Goal: Transaction & Acquisition: Purchase product/service

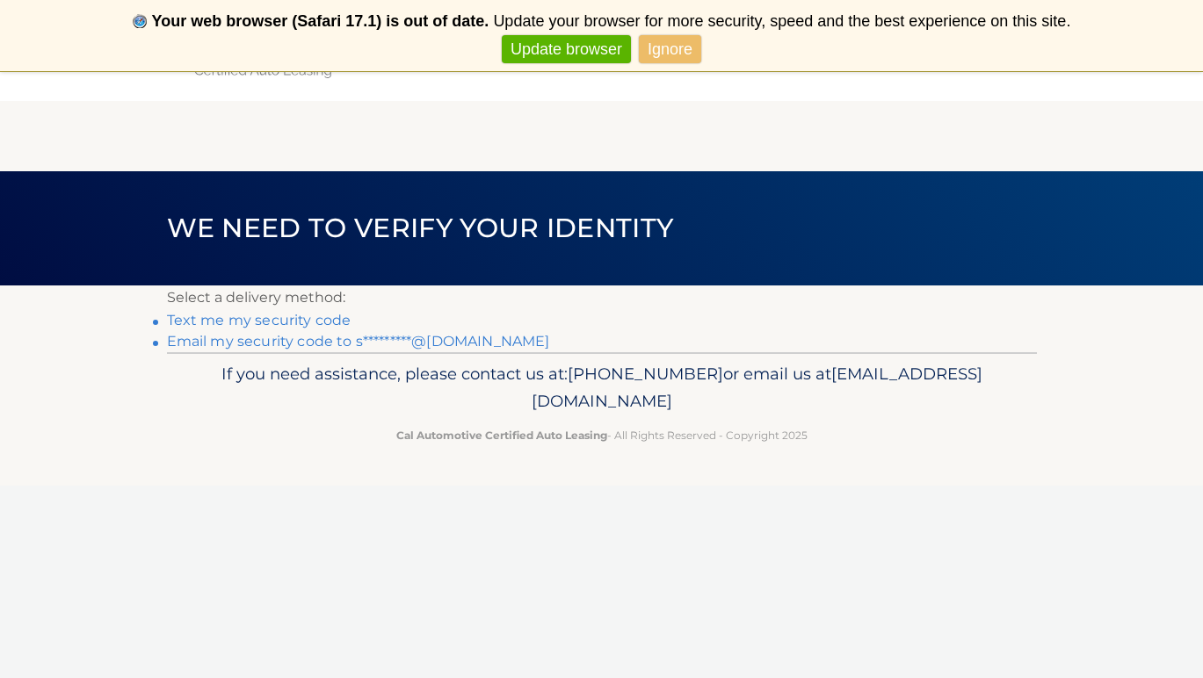
click at [307, 343] on link "Email my security code to s*********@gmail.com" at bounding box center [358, 341] width 383 height 17
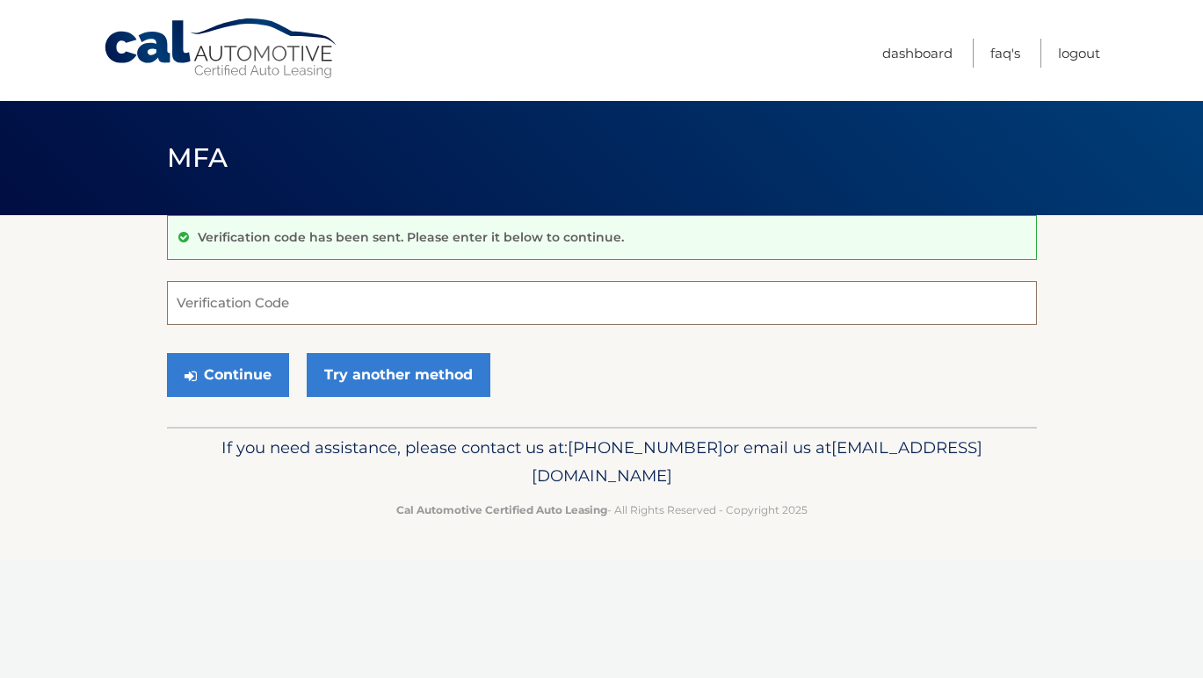
click at [453, 286] on input "Verification Code" at bounding box center [602, 303] width 870 height 44
paste input "359003"
click at [233, 374] on button "Continue" at bounding box center [228, 375] width 122 height 44
click at [249, 360] on button "Continue" at bounding box center [228, 375] width 122 height 44
type input "359003"
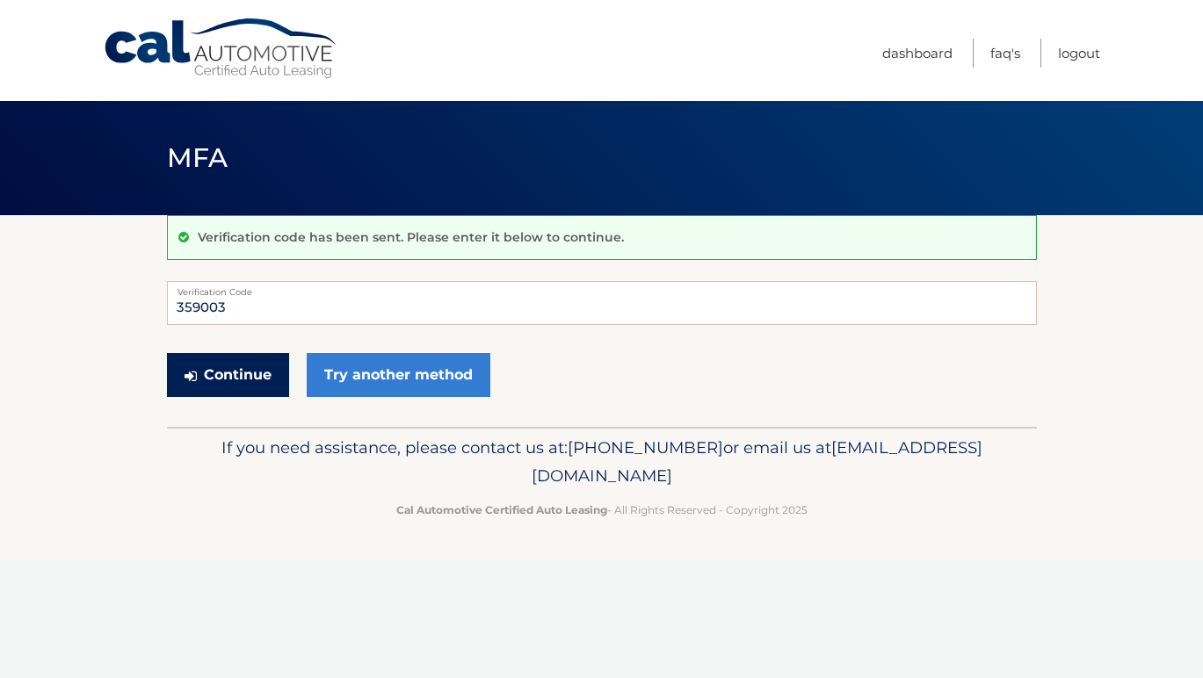
click at [205, 367] on button "Continue" at bounding box center [228, 375] width 122 height 44
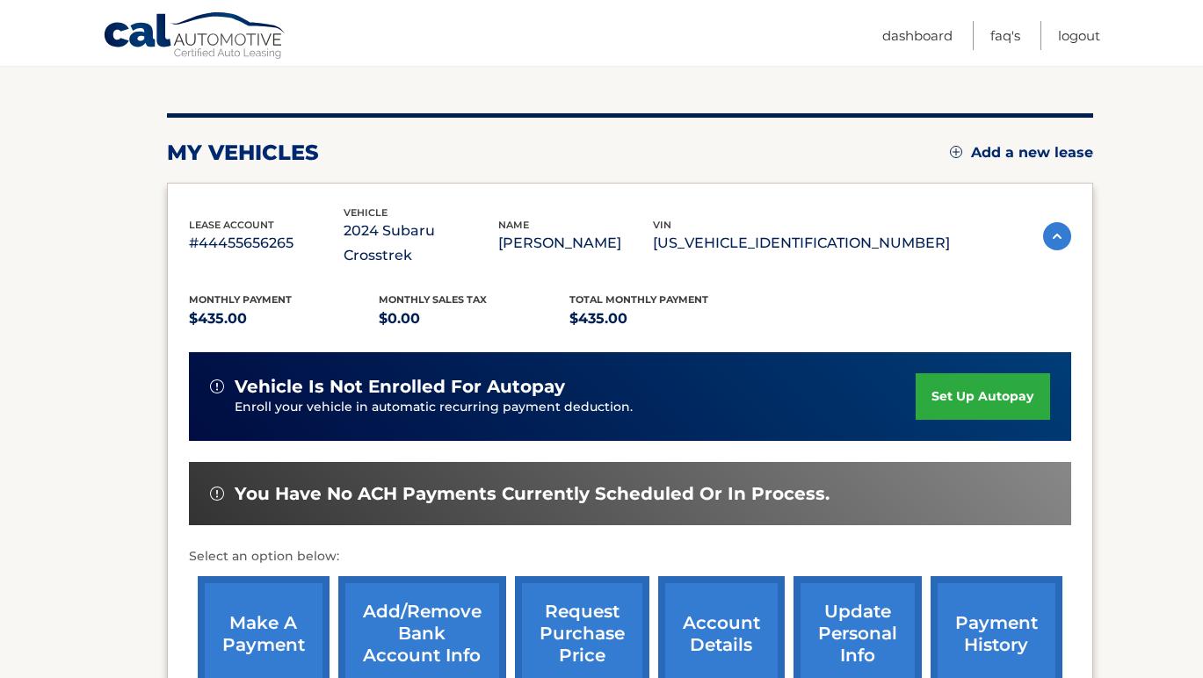
scroll to position [323, 0]
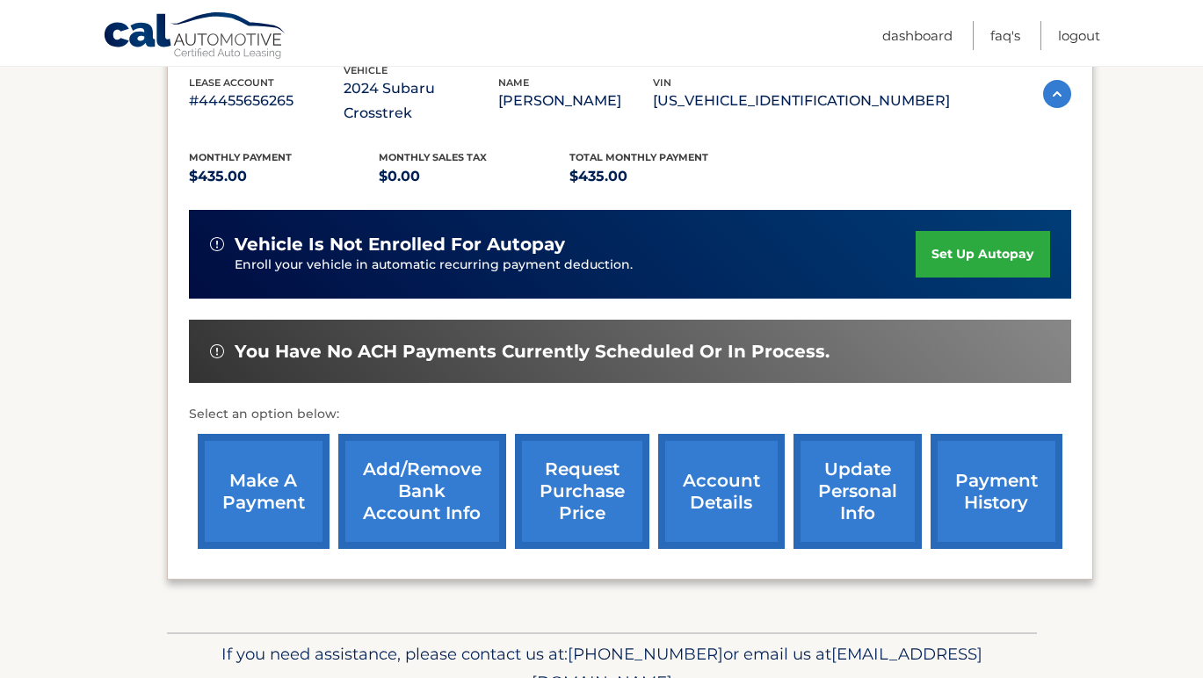
click at [267, 481] on link "make a payment" at bounding box center [264, 491] width 132 height 115
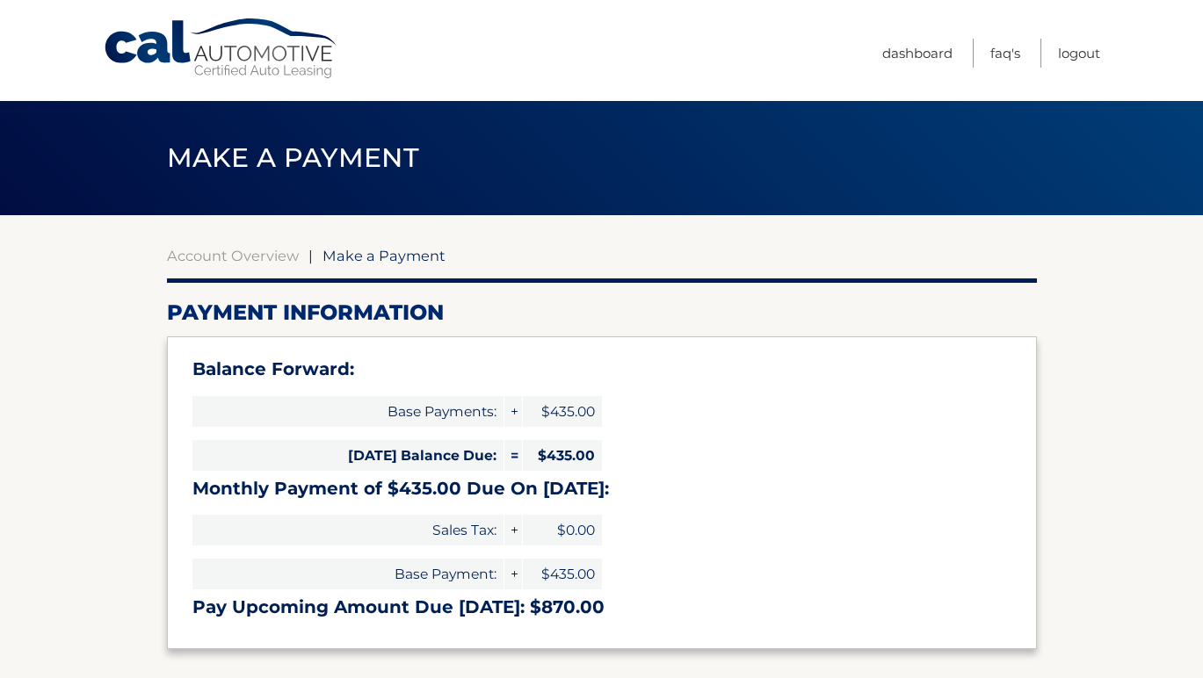
select select "ODJiNTRkOWUtOTgwYy00NTMwLWE0NmEtYTc1ODUyM2I3NGVi"
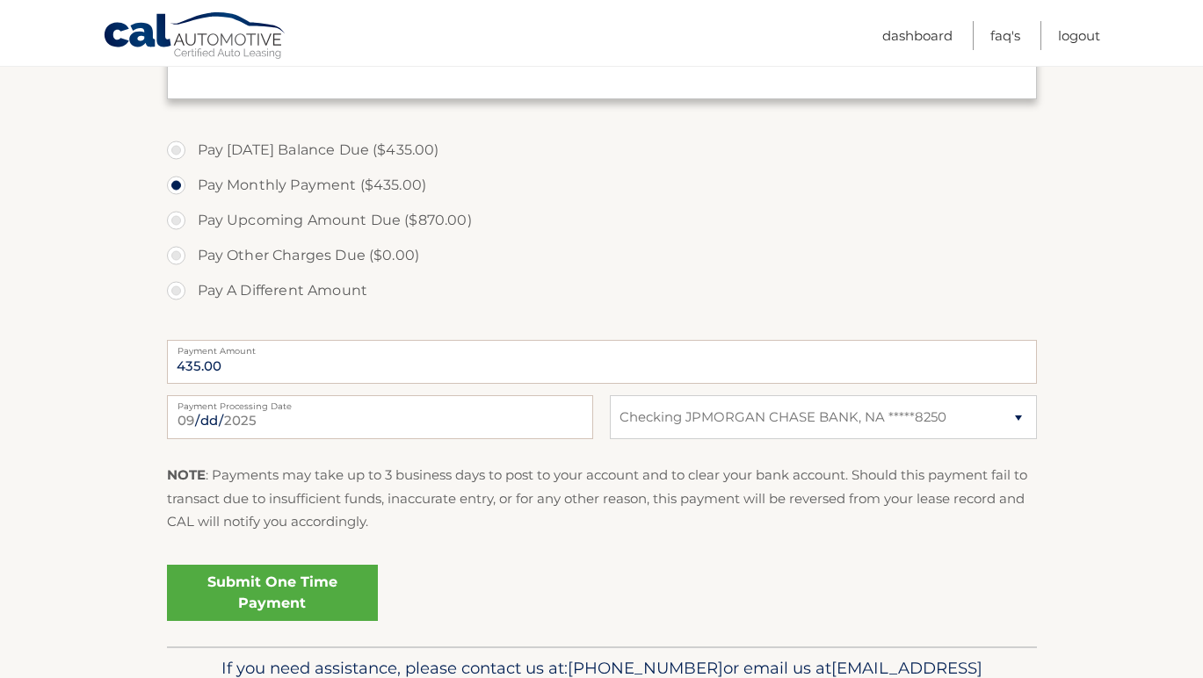
scroll to position [561, 0]
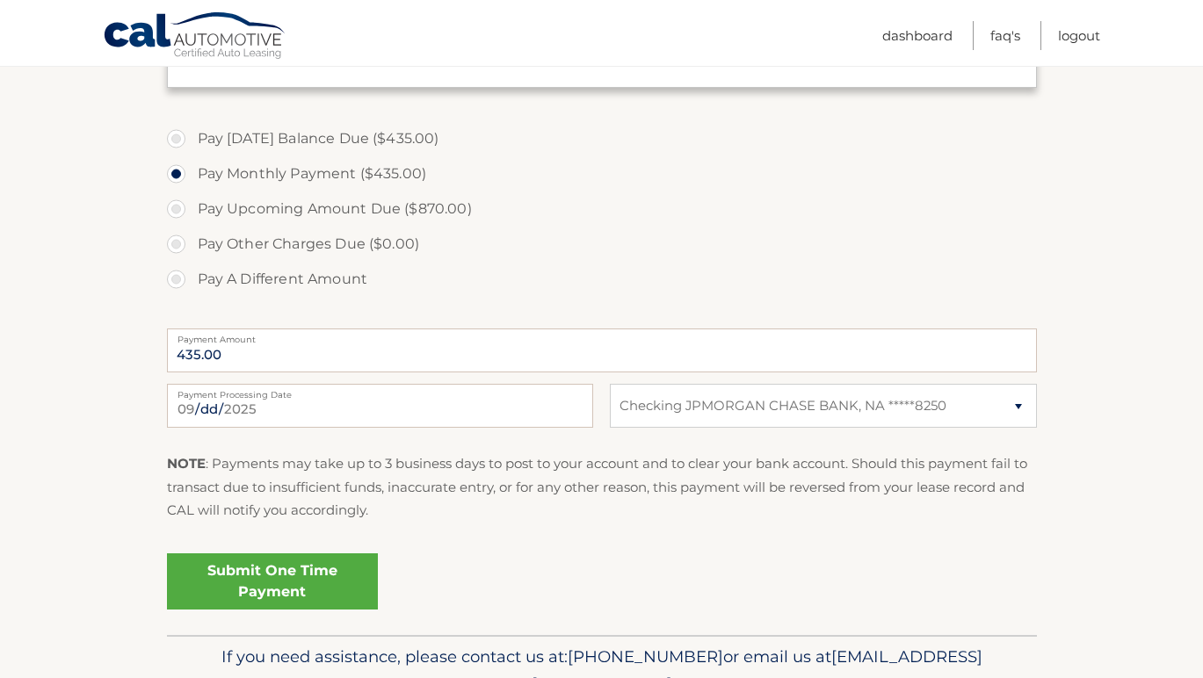
click at [294, 600] on link "Submit One Time Payment" at bounding box center [272, 581] width 211 height 56
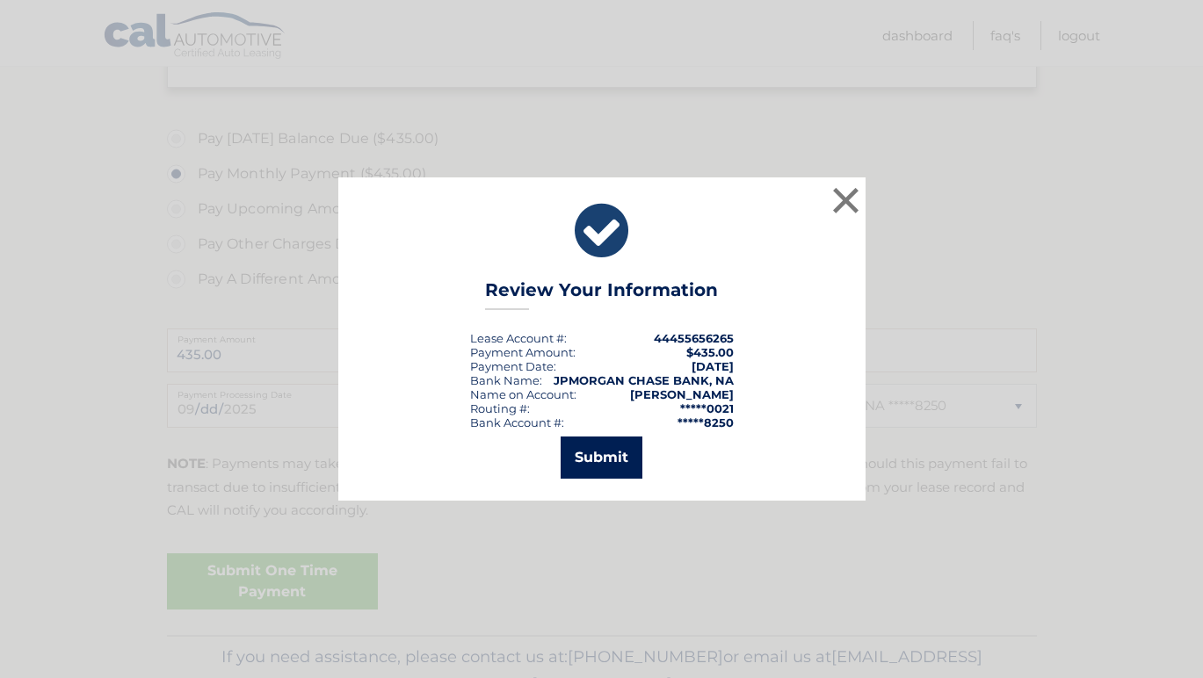
click at [611, 457] on button "Submit" at bounding box center [601, 458] width 82 height 42
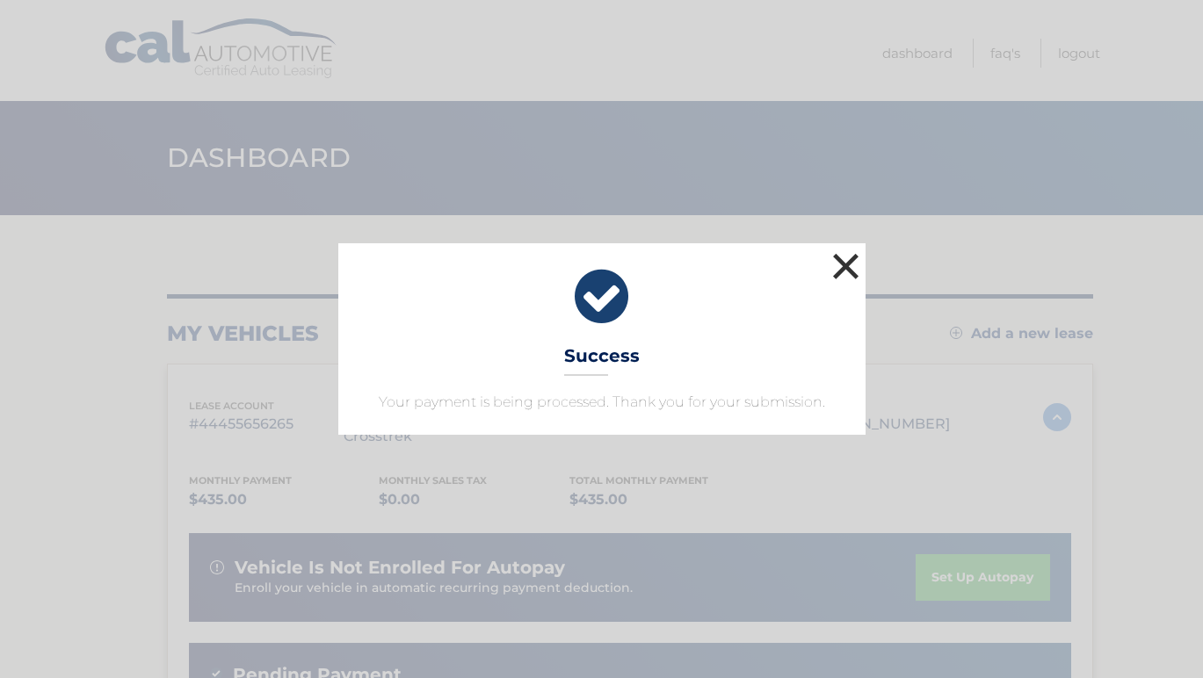
click at [838, 276] on button "×" at bounding box center [845, 266] width 35 height 35
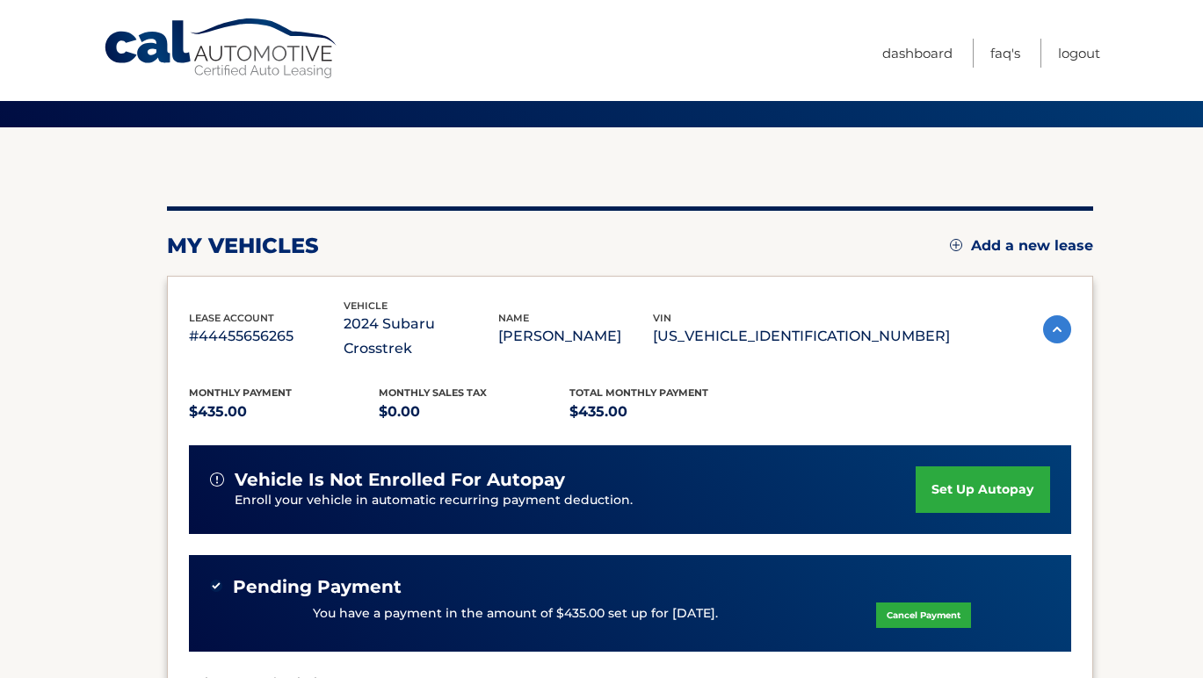
scroll to position [264, 0]
